Goal: Transaction & Acquisition: Purchase product/service

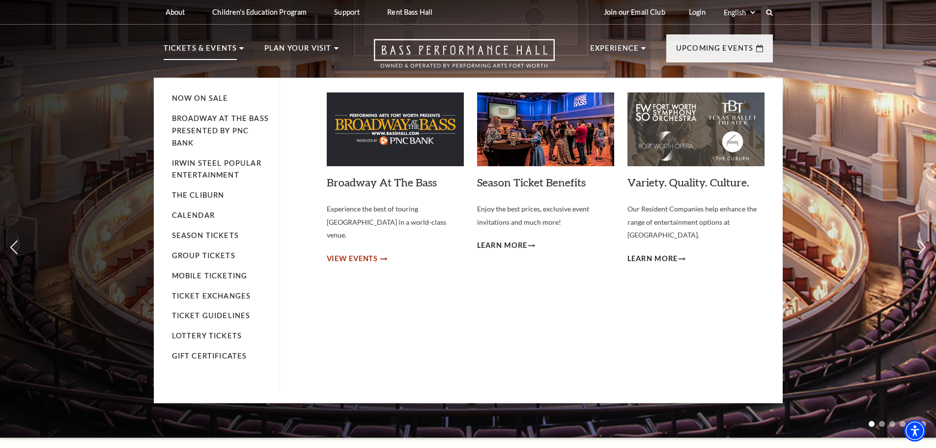
click at [364, 252] on span "View Events" at bounding box center [353, 258] width 52 height 12
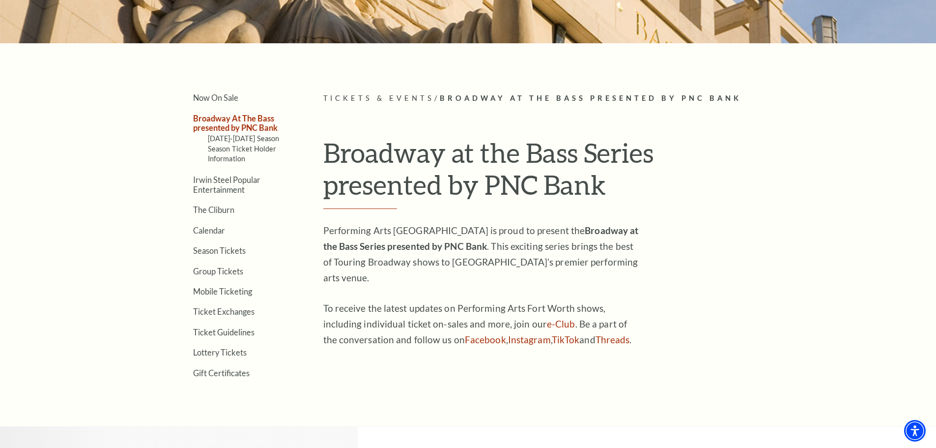
scroll to position [196, 0]
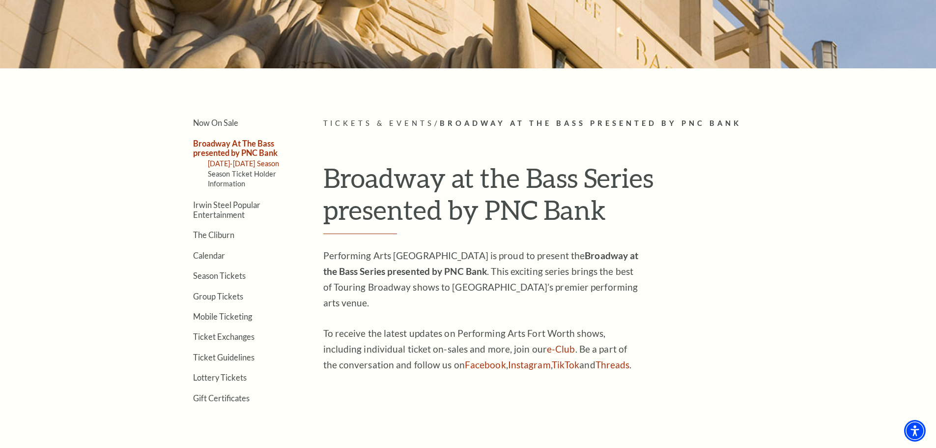
click at [221, 163] on link "2025-2026 Season" at bounding box center [244, 163] width 72 height 8
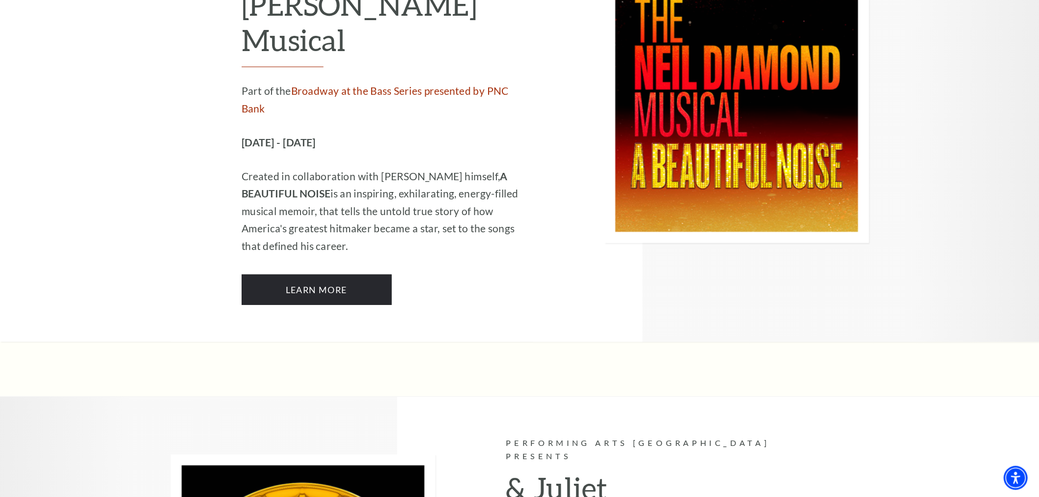
scroll to position [2604, 0]
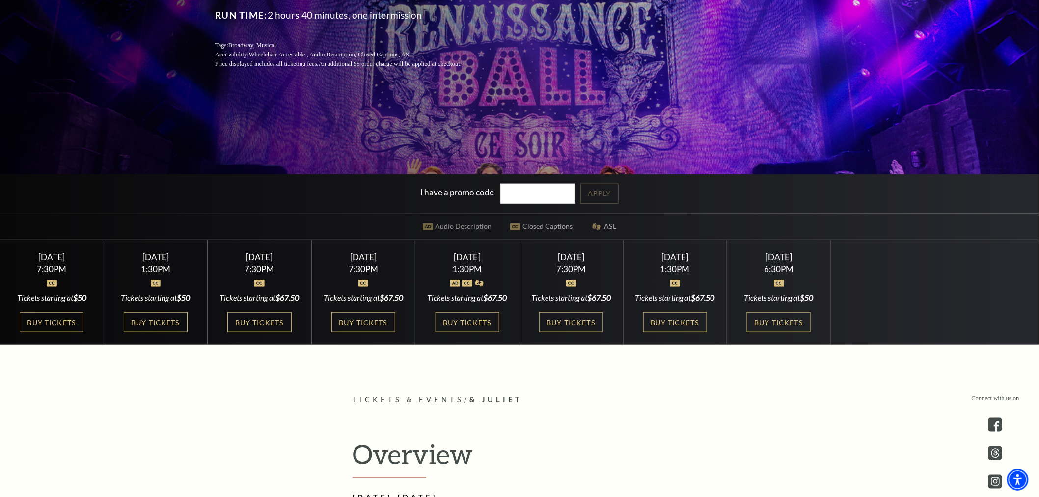
scroll to position [218, 0]
click at [683, 332] on link "Buy Tickets" at bounding box center [676, 322] width 64 height 20
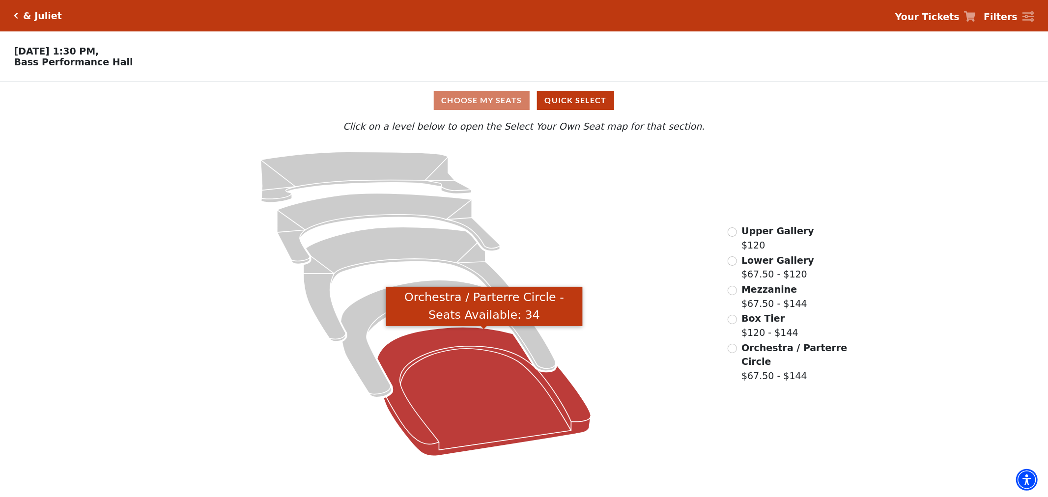
click at [464, 394] on icon "Orchestra / Parterre Circle - Seats Available: 34" at bounding box center [484, 391] width 214 height 129
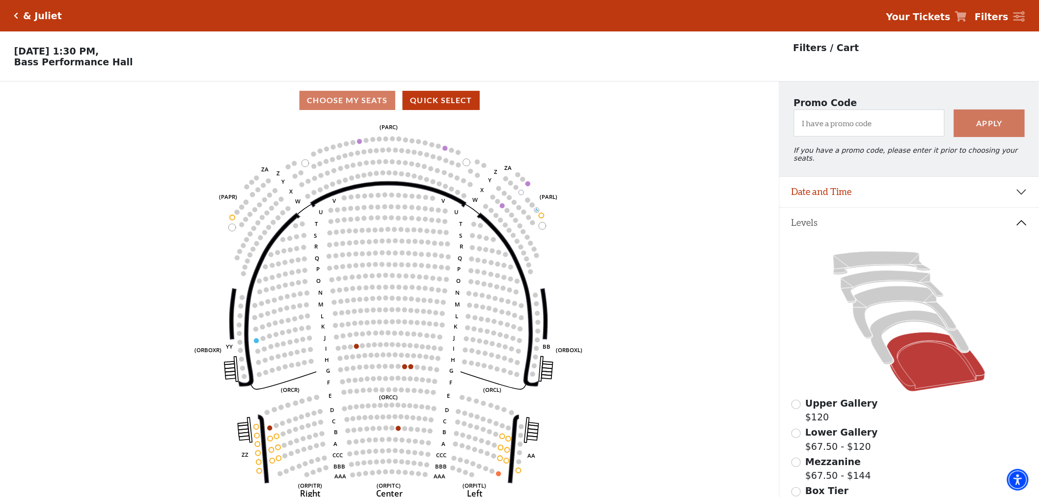
drag, startPoint x: 41, startPoint y: 15, endPoint x: 11, endPoint y: 111, distance: 99.8
click at [14, 140] on div "Current Level Orchestra / Parterre Circle Click on a level below to open the Se…" at bounding box center [390, 318] width 780 height 398
click at [42, 15] on h5 "& Juliet" at bounding box center [42, 15] width 39 height 11
click at [17, 14] on icon "Click here to go back to filters" at bounding box center [16, 15] width 4 height 7
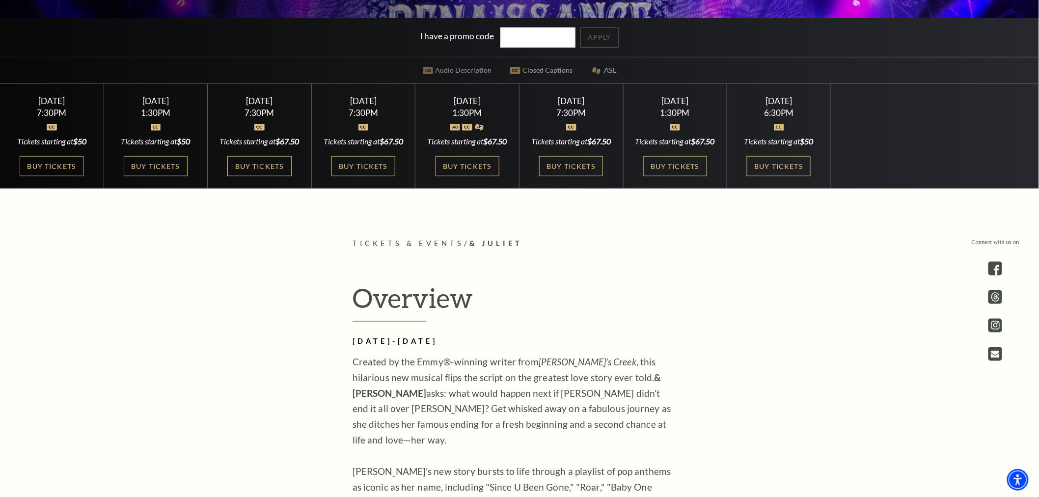
scroll to position [238, 0]
